Goal: Information Seeking & Learning: Learn about a topic

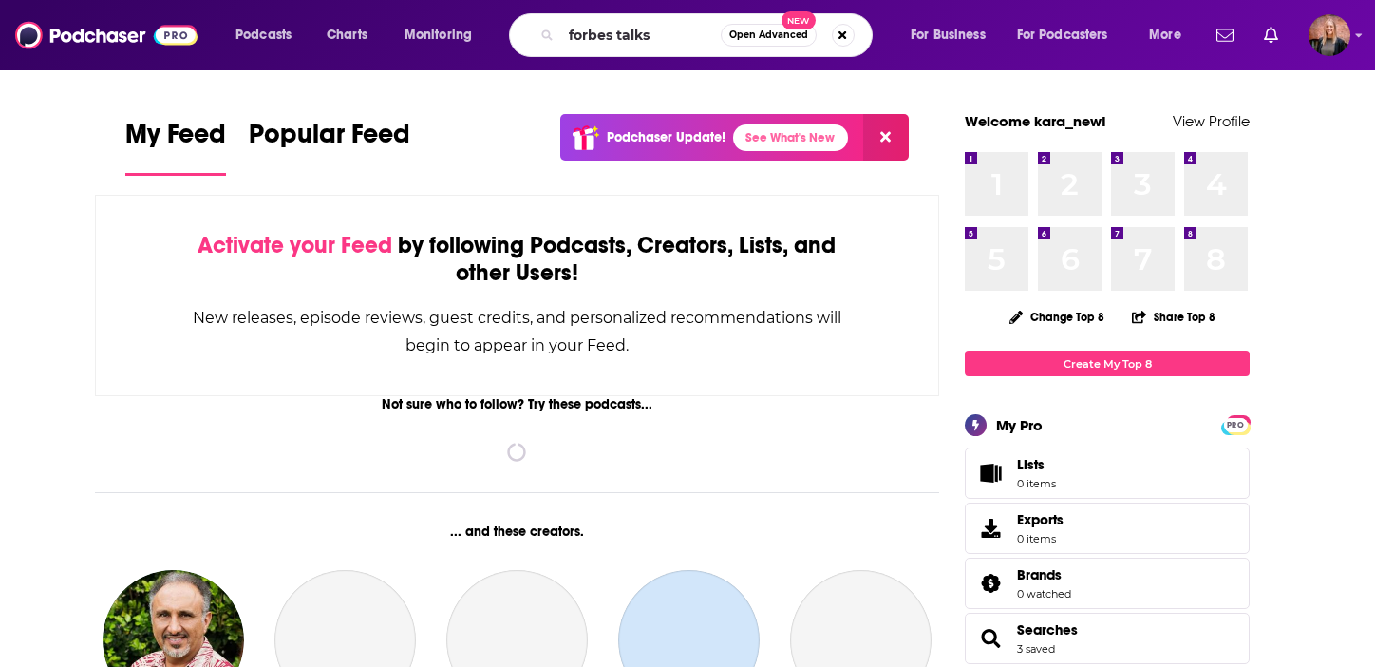
type input "forbes talks"
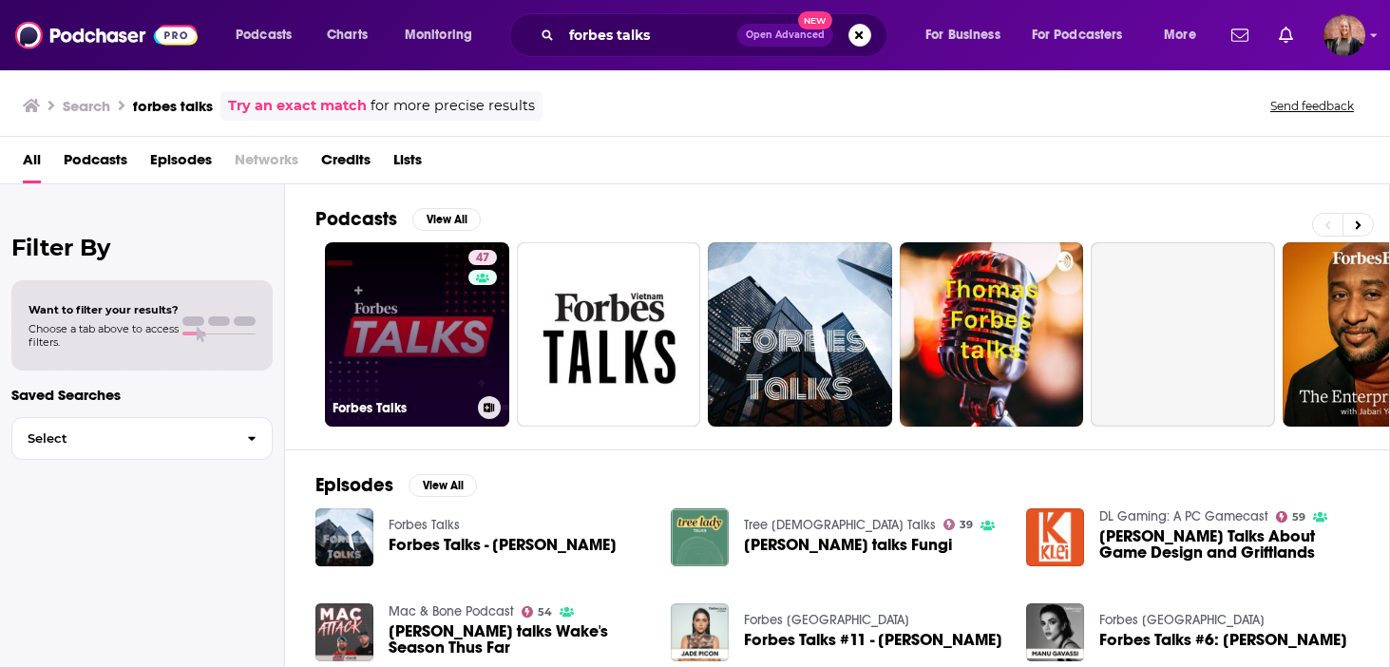
click at [410, 321] on link "47 Forbes Talks" at bounding box center [417, 334] width 184 height 184
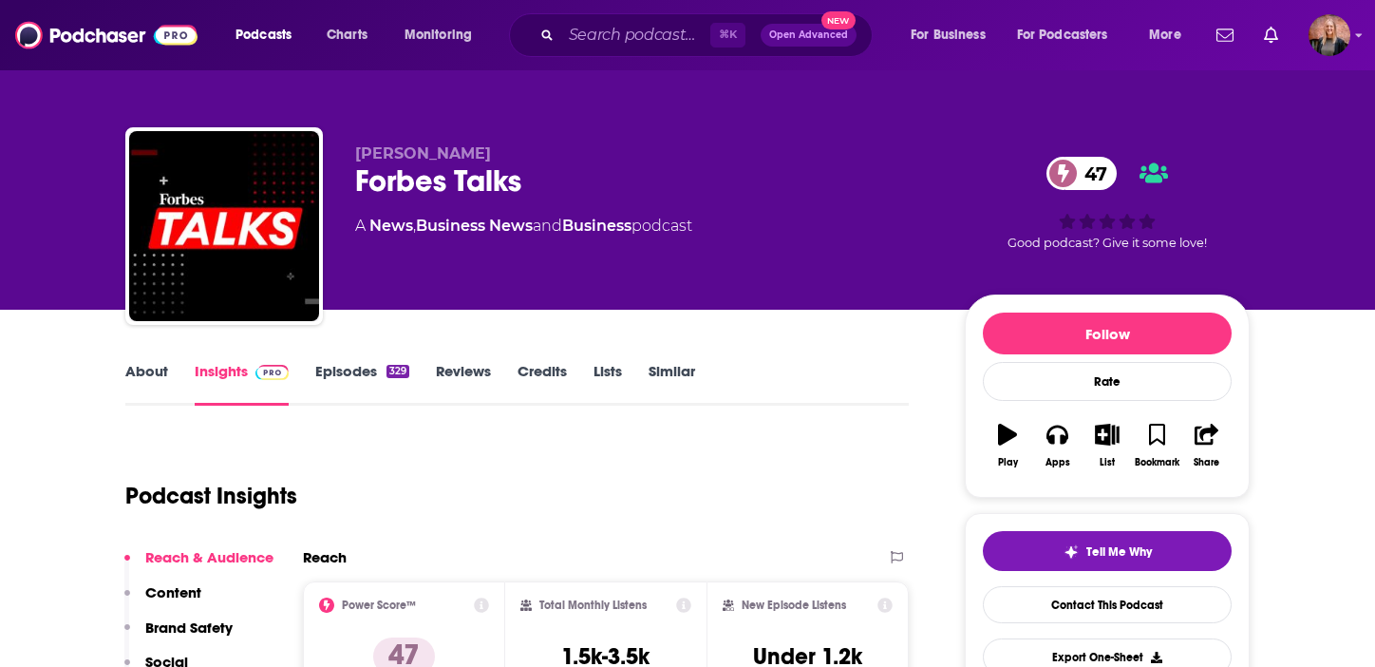
scroll to position [152, 0]
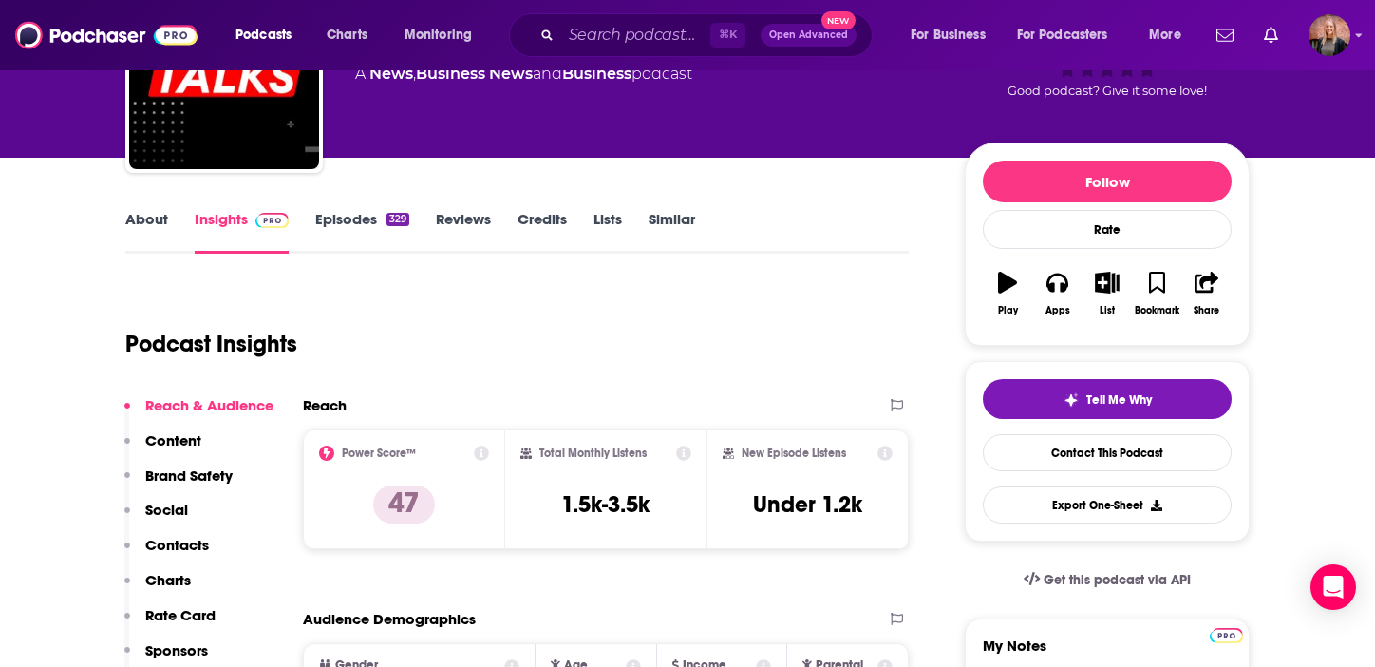
click at [150, 226] on link "About" at bounding box center [146, 232] width 43 height 44
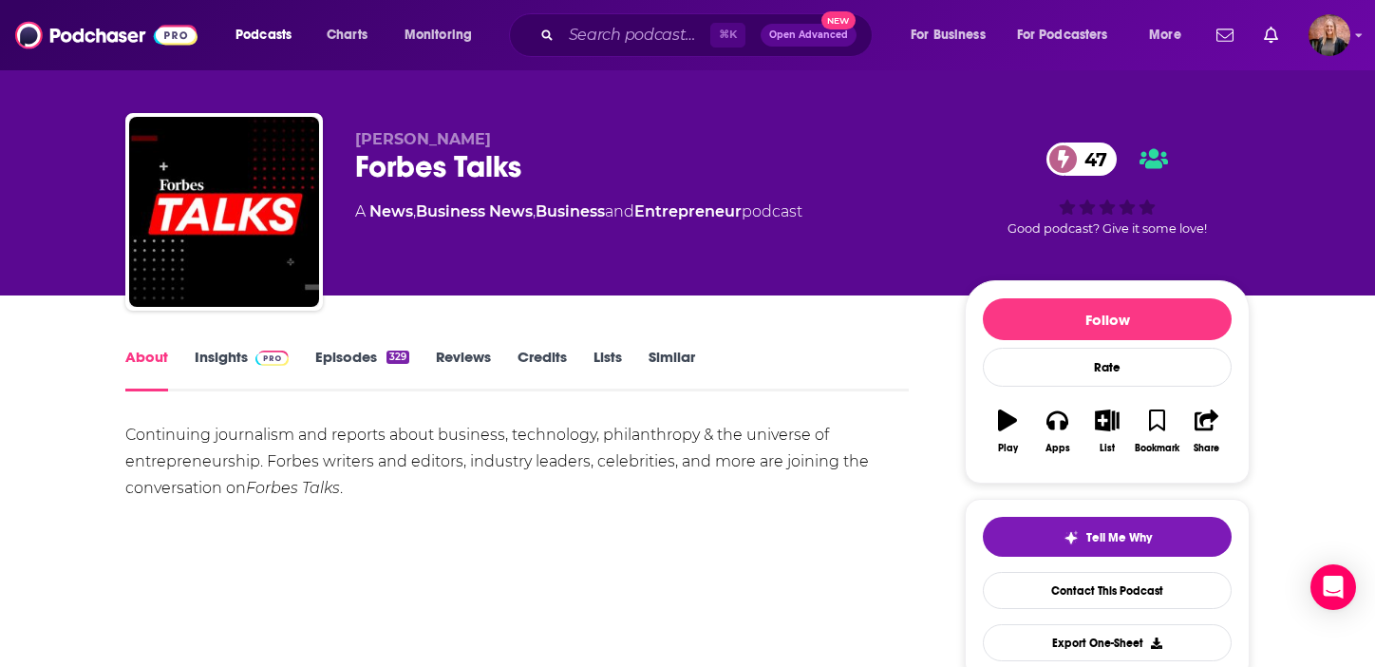
scroll to position [109, 0]
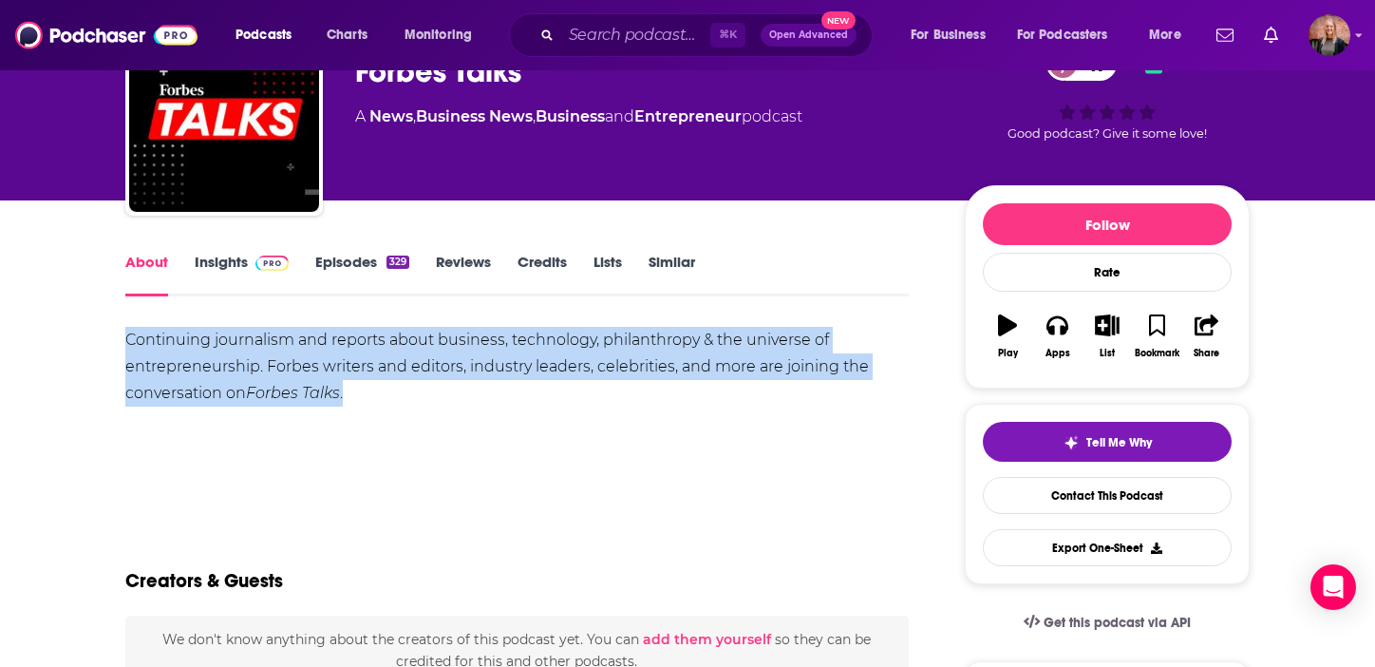
drag, startPoint x: 360, startPoint y: 390, endPoint x: 102, endPoint y: 345, distance: 262.4
copy div "Continuing journalism and reports about business, technology, philanthropy & th…"
